Goal: Task Accomplishment & Management: Manage account settings

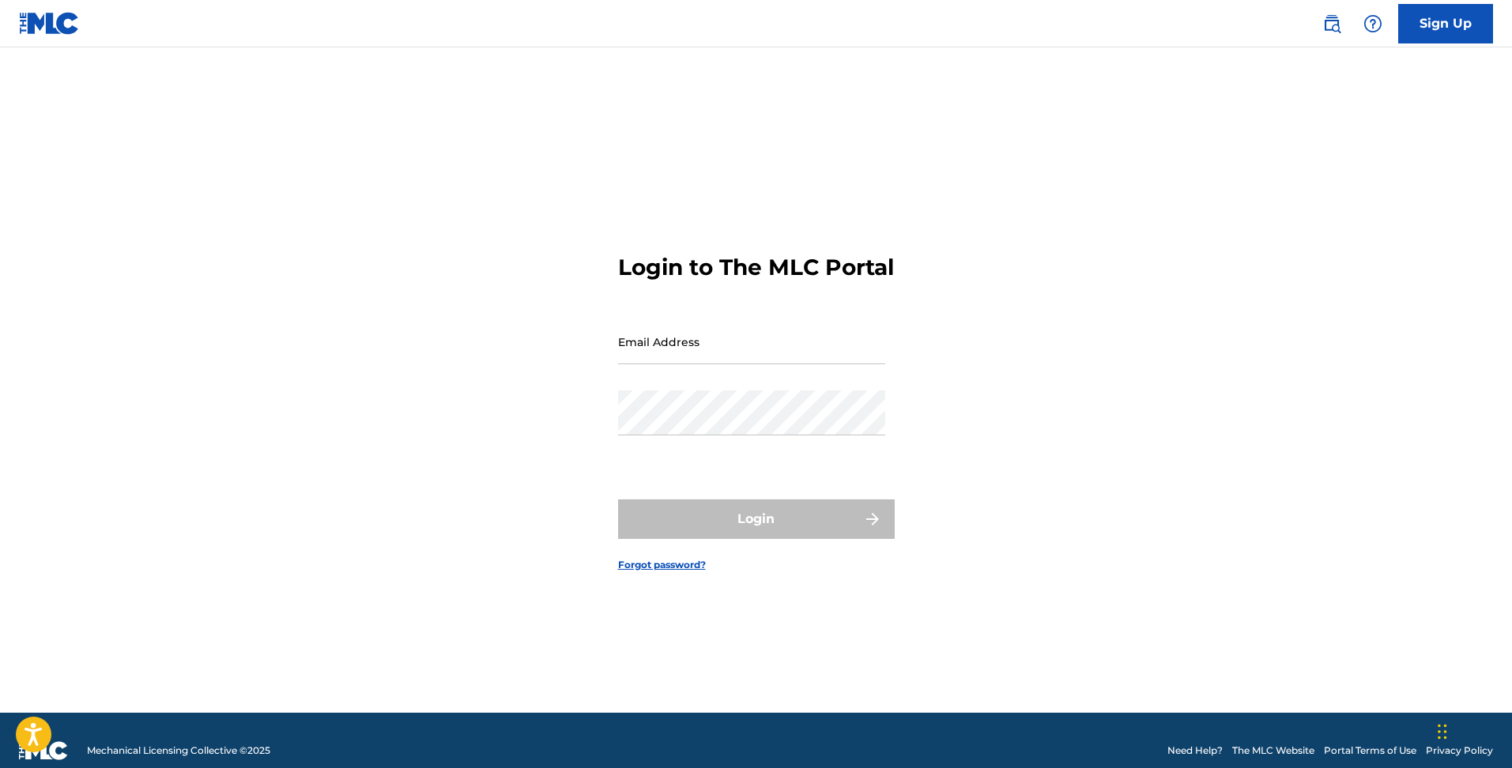
click at [717, 341] on input "Email Address" at bounding box center [751, 341] width 267 height 45
type input "[EMAIL_ADDRESS][DOMAIN_NAME]"
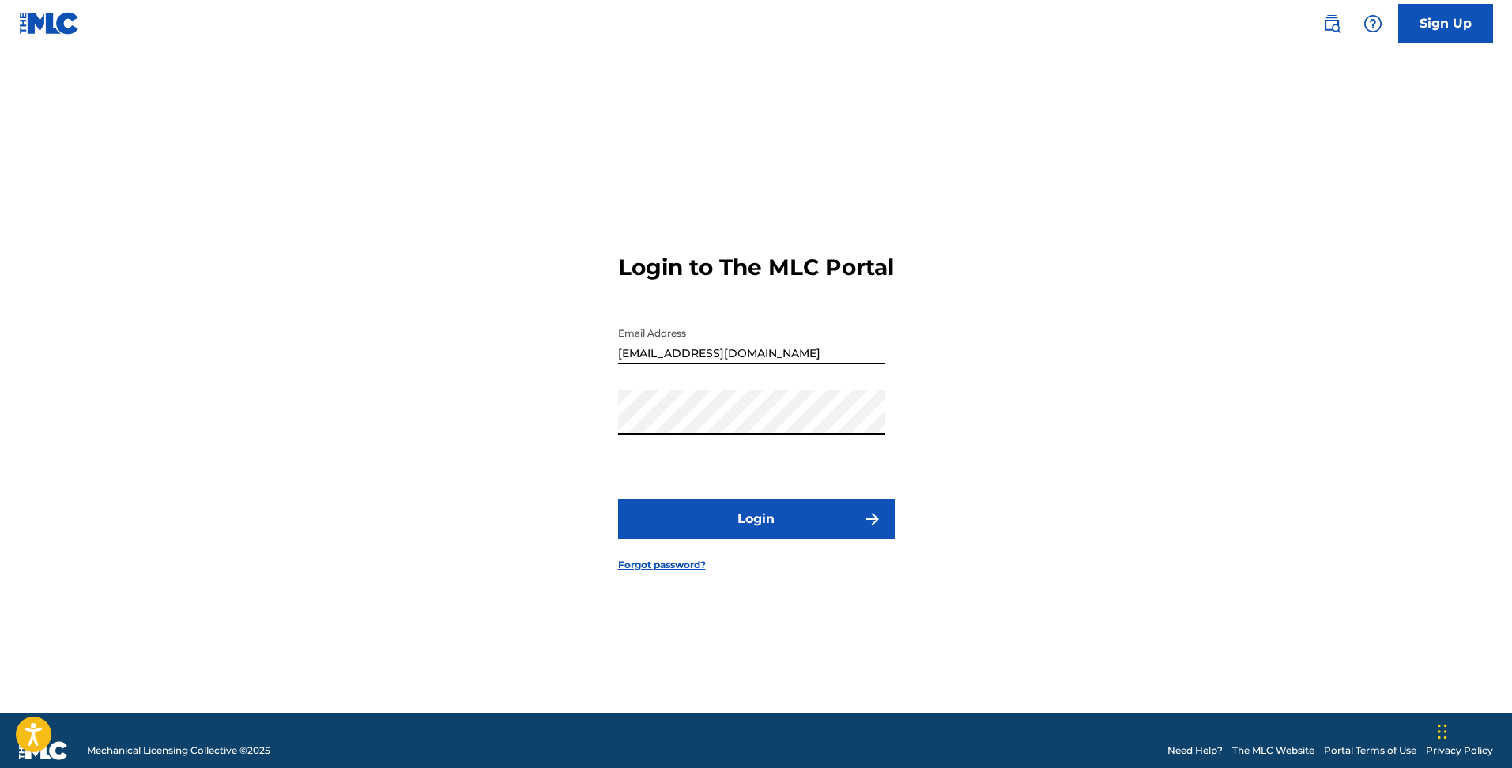
click at [757, 515] on button "Login" at bounding box center [756, 519] width 277 height 40
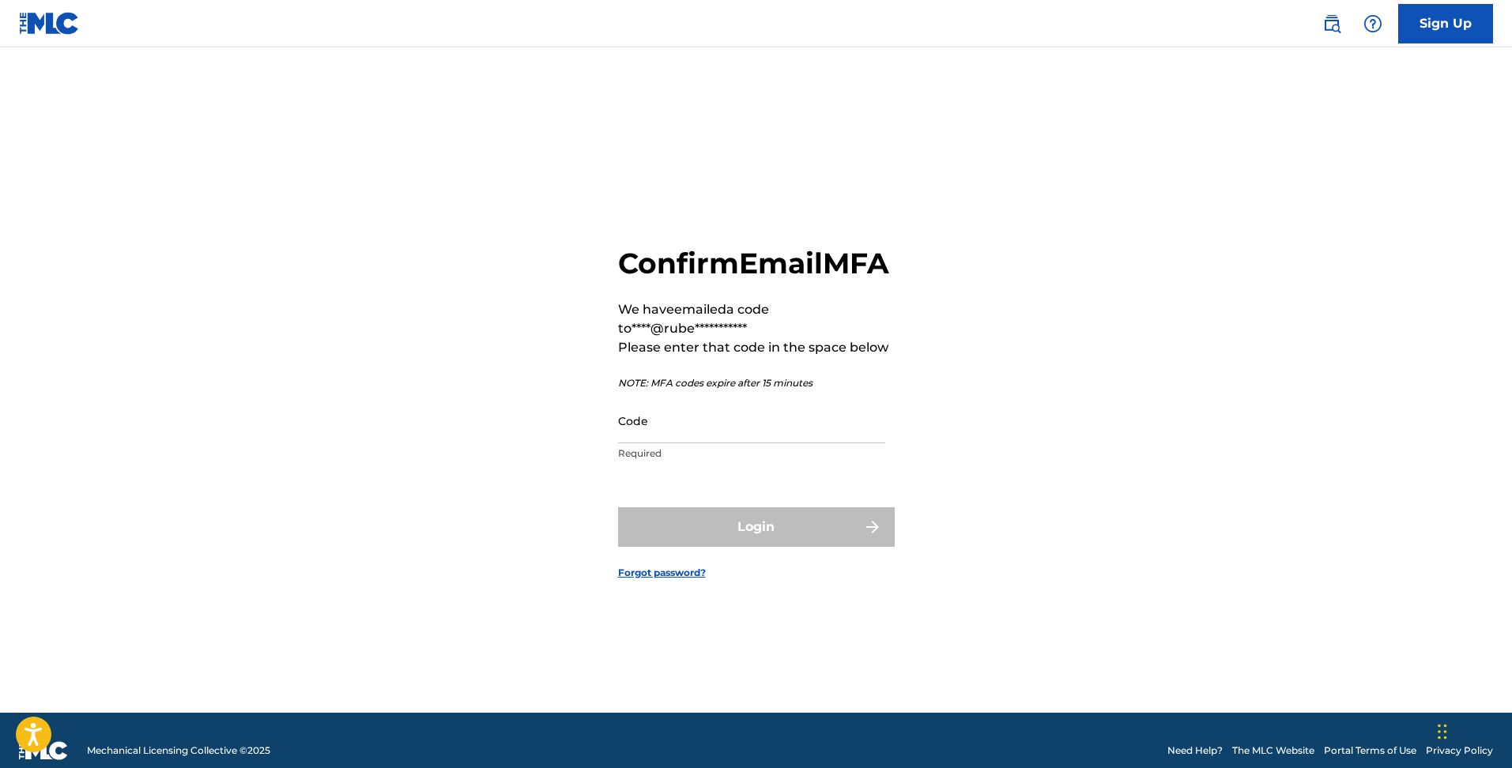
click at [640, 442] on input "Code" at bounding box center [751, 420] width 267 height 45
paste input "813428"
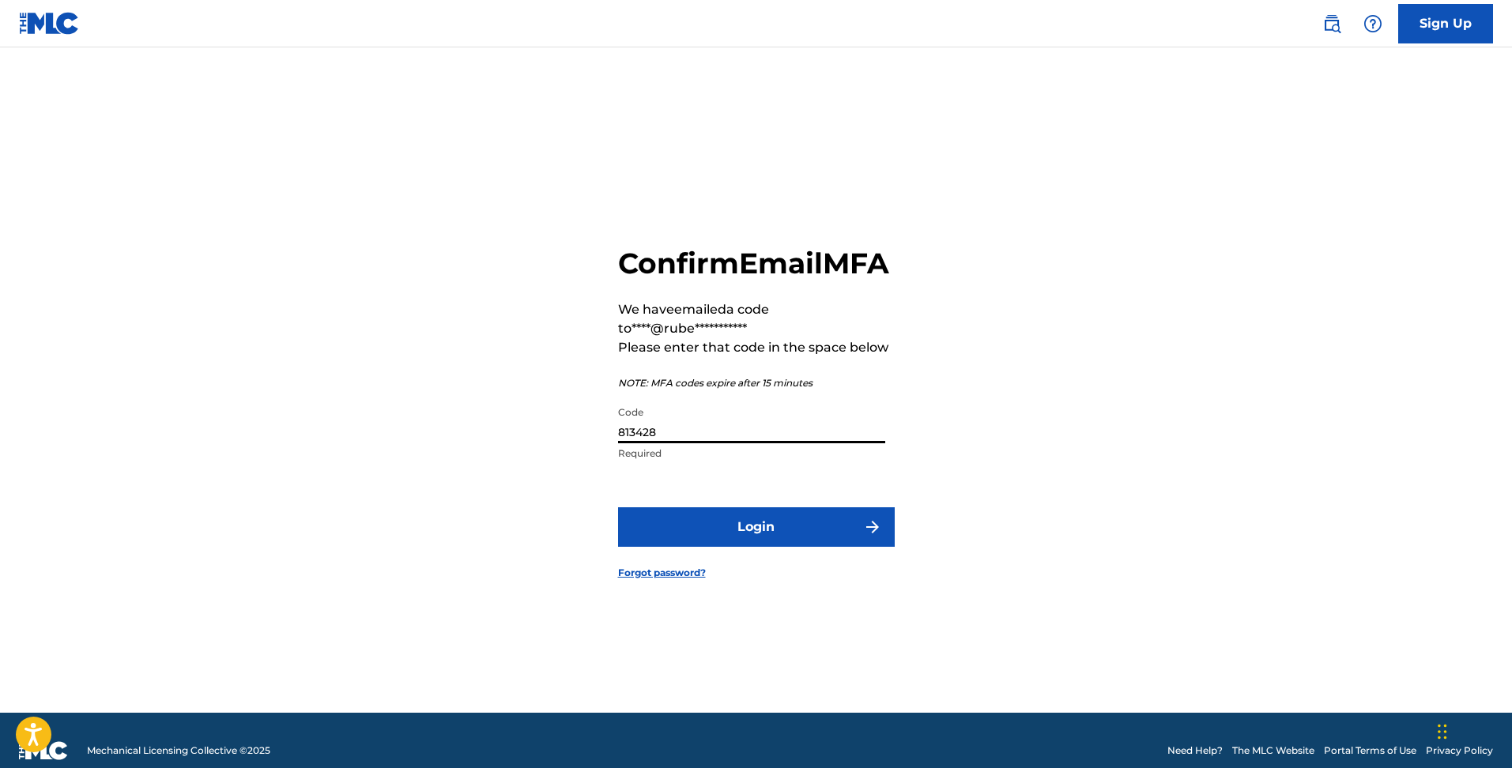
type input "813428"
click at [781, 547] on button "Login" at bounding box center [756, 527] width 277 height 40
